Goal: Answer question/provide support

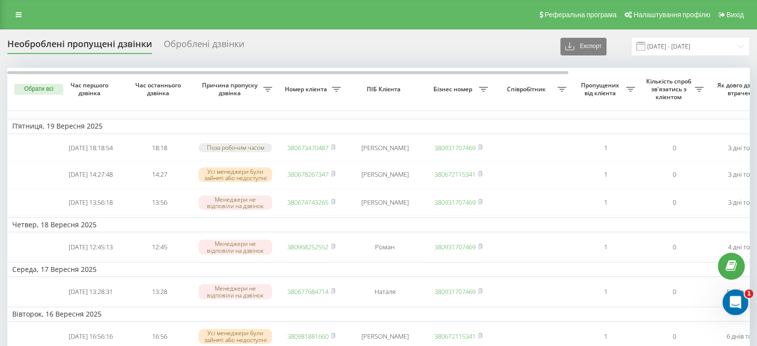
click at [735, 302] on icon "Відкрити програму для спілкування Intercom" at bounding box center [734, 301] width 16 height 16
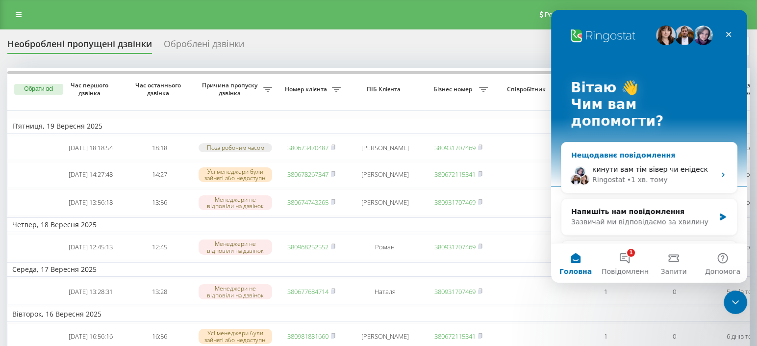
click at [688, 175] on div "Ringostat • 1 хв. тому" at bounding box center [653, 180] width 123 height 10
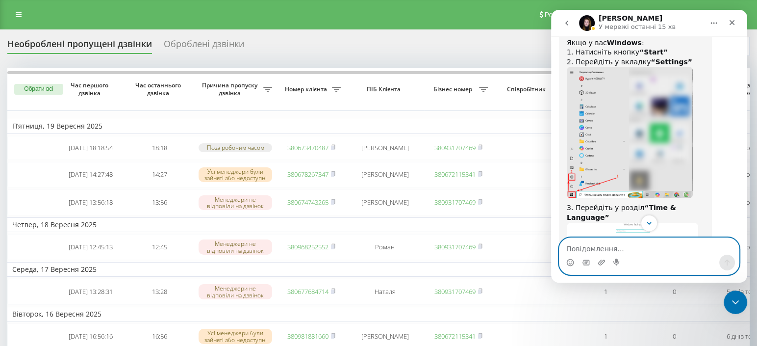
scroll to position [816, 0]
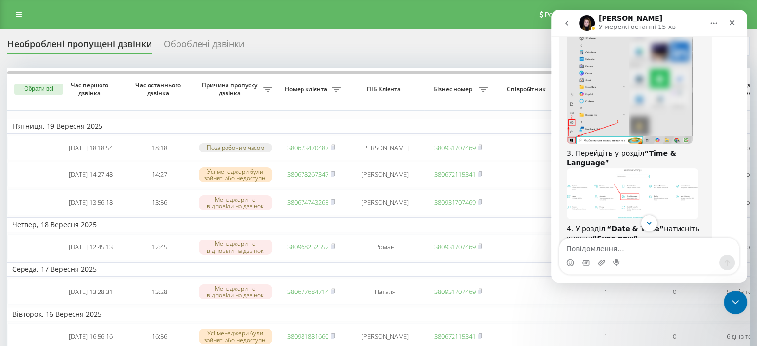
click at [623, 168] on img "Yeva каже…" at bounding box center [632, 193] width 131 height 51
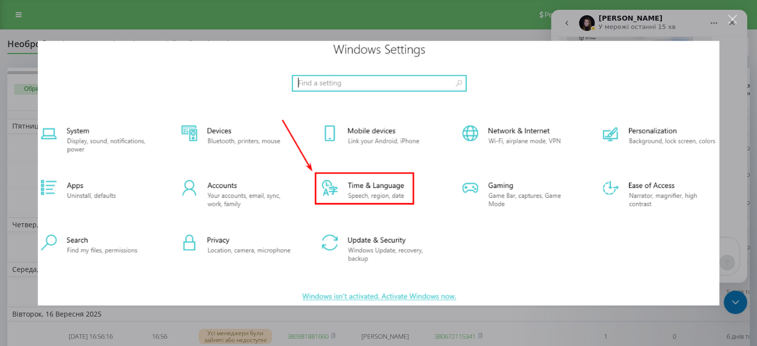
click at [733, 17] on div "Закрити" at bounding box center [732, 19] width 9 height 9
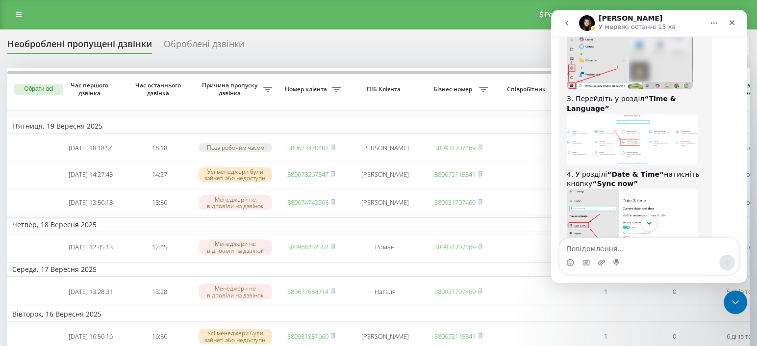
scroll to position [925, 0]
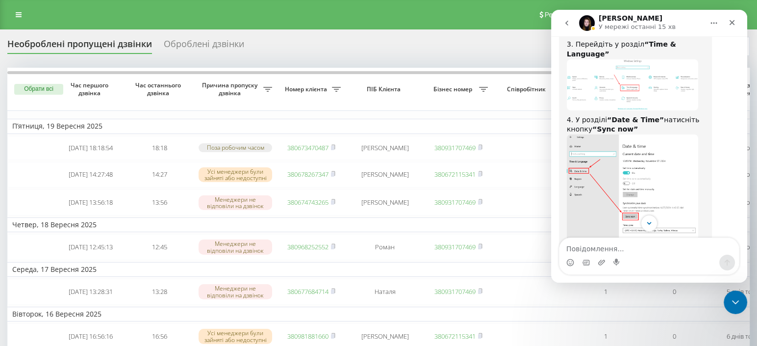
click at [643, 150] on img "Yeva каже…" at bounding box center [632, 197] width 131 height 126
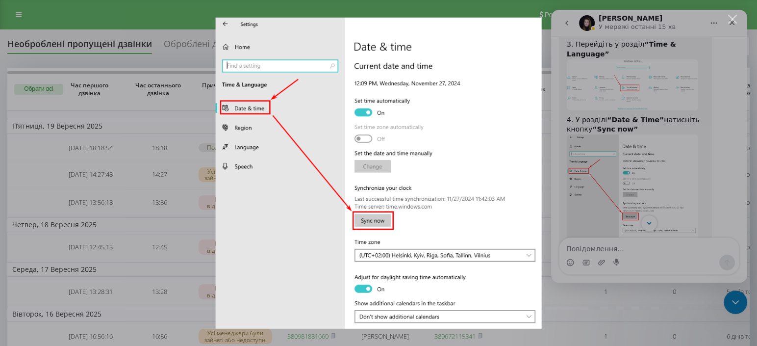
click at [737, 18] on div "Месенджер Intercom" at bounding box center [378, 173] width 757 height 346
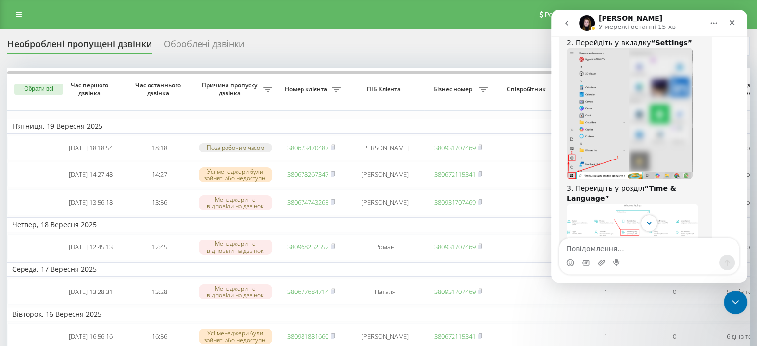
scroll to position [871, 0]
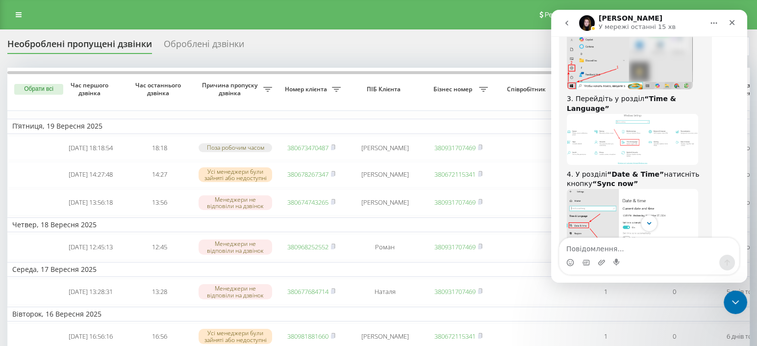
click at [609, 114] on img "Yeva каже…" at bounding box center [632, 139] width 131 height 51
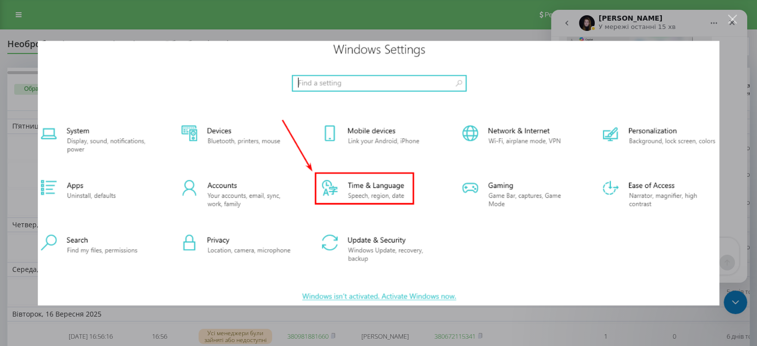
click at [728, 21] on div "Закрити" at bounding box center [732, 19] width 9 height 9
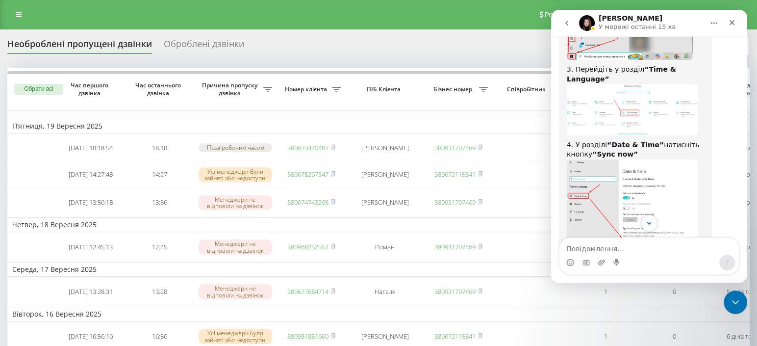
scroll to position [925, 0]
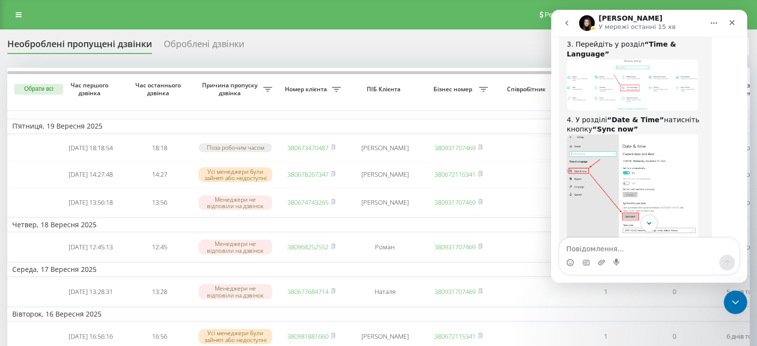
click at [650, 137] on img "Yeva каже…" at bounding box center [632, 197] width 131 height 126
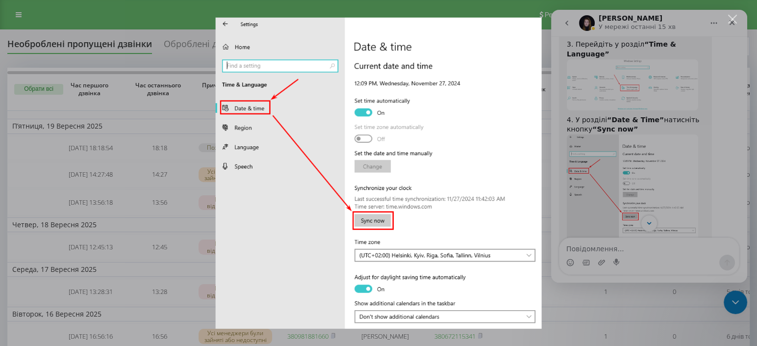
scroll to position [0, 0]
click at [736, 21] on div "Закрити" at bounding box center [732, 19] width 9 height 9
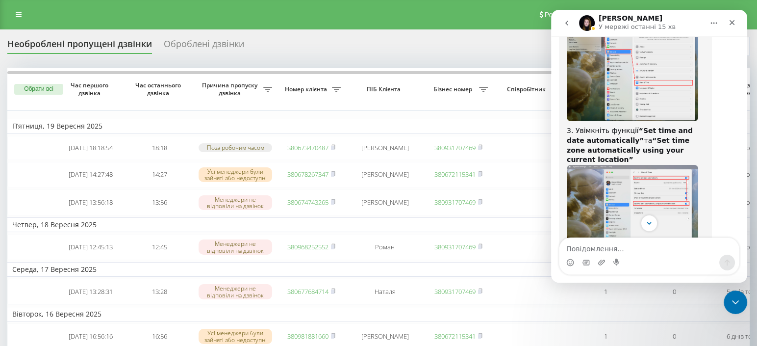
scroll to position [1252, 0]
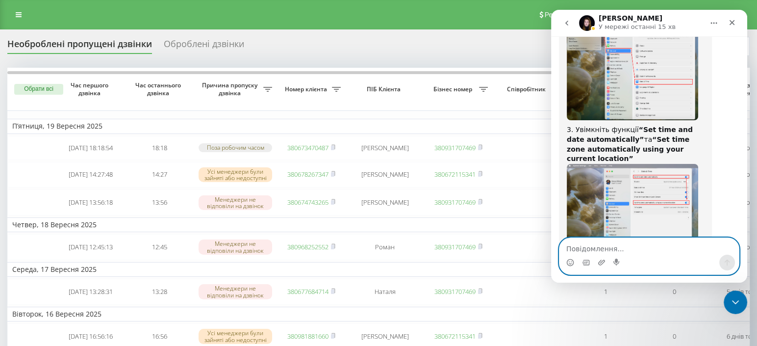
click at [589, 248] on textarea "Повідомлення..." at bounding box center [650, 246] width 180 height 17
type textarea "дякую, допомогло"
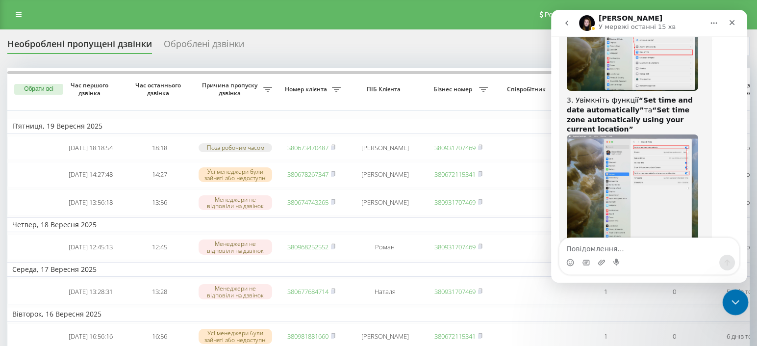
click at [731, 298] on icon "Закрити програму для спілкування Intercom" at bounding box center [734, 301] width 12 height 12
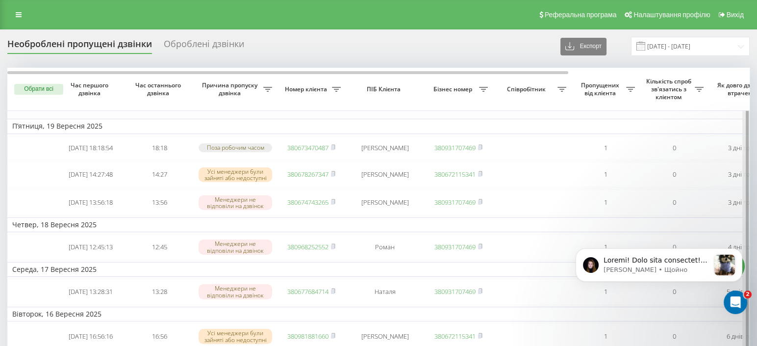
scroll to position [1802, 0]
click at [704, 268] on p "[PERSON_NAME] • Щойно" at bounding box center [657, 269] width 106 height 9
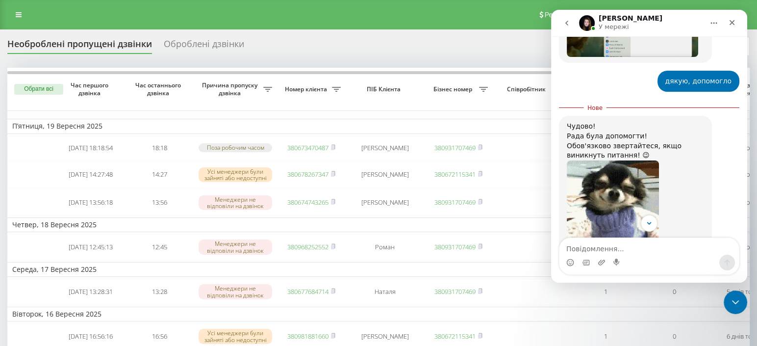
scroll to position [1472, 0]
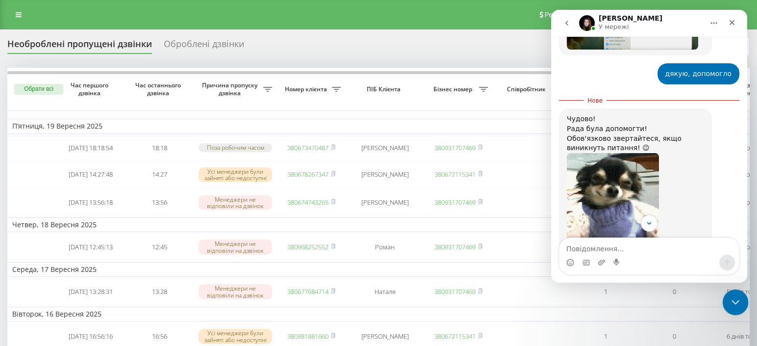
click at [733, 291] on div "Закрити програму для спілкування Intercom" at bounding box center [734, 301] width 24 height 24
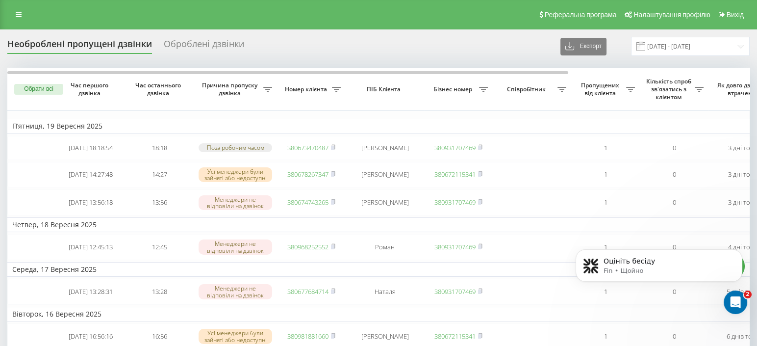
scroll to position [1910, 0]
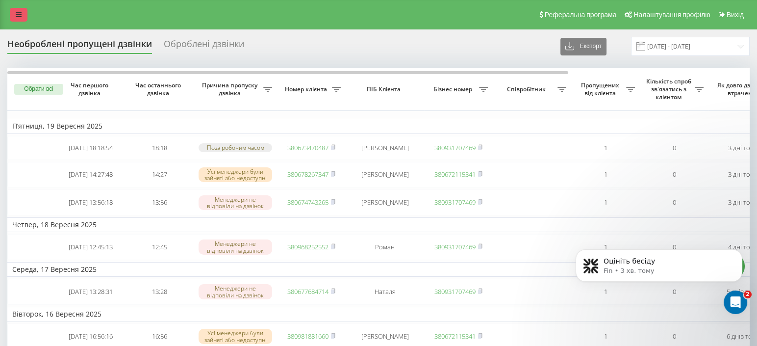
click at [20, 14] on icon at bounding box center [19, 14] width 6 height 7
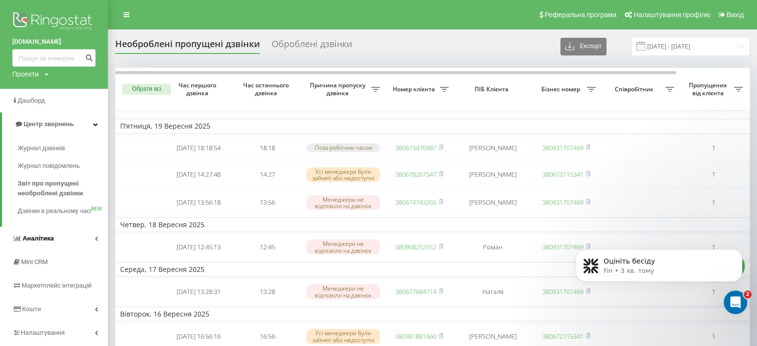
click at [41, 242] on span "Аналiтика" at bounding box center [38, 237] width 31 height 7
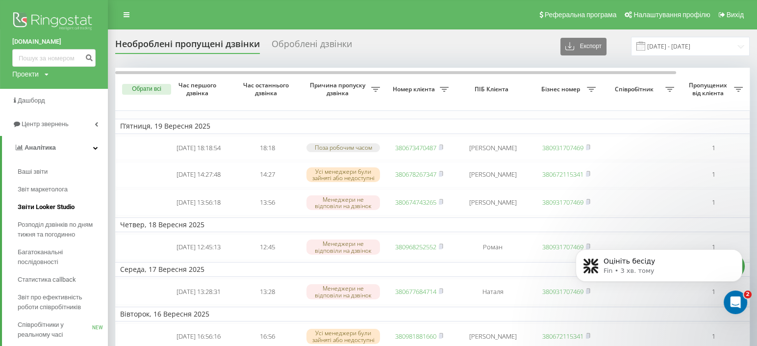
click at [36, 205] on span "Звіти Looker Studio" at bounding box center [46, 207] width 57 height 10
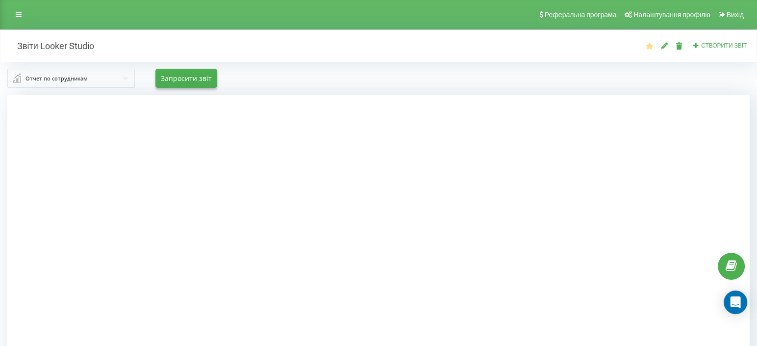
click at [426, 74] on div "Отчет по сотрудникам Отчет по сотрудникам Отчет по исходящим Отчет по входящим …" at bounding box center [378, 78] width 743 height 19
click at [358, 93] on div "Отчет по сотрудникам Отчет по сотрудникам Отчет по исходящим Отчет по входящим …" at bounding box center [378, 78] width 756 height 33
click at [403, 80] on div "Отчет по сотрудникам Отчет по сотрудникам Отчет по исходящим Отчет по входящим …" at bounding box center [378, 78] width 743 height 19
click at [66, 77] on div "Отчет по сотрудникам" at bounding box center [57, 78] width 62 height 11
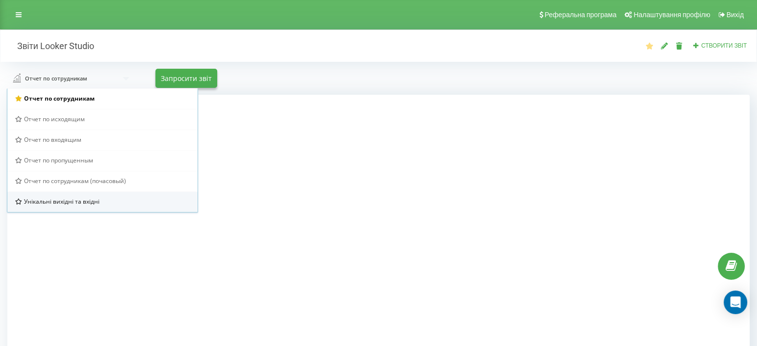
click at [102, 204] on div "Унікальні вихідні та вхідні" at bounding box center [102, 201] width 175 height 8
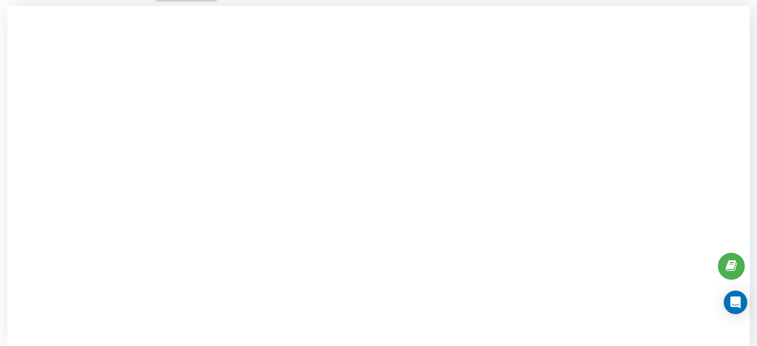
scroll to position [102, 0]
